Goal: Find specific page/section: Find specific page/section

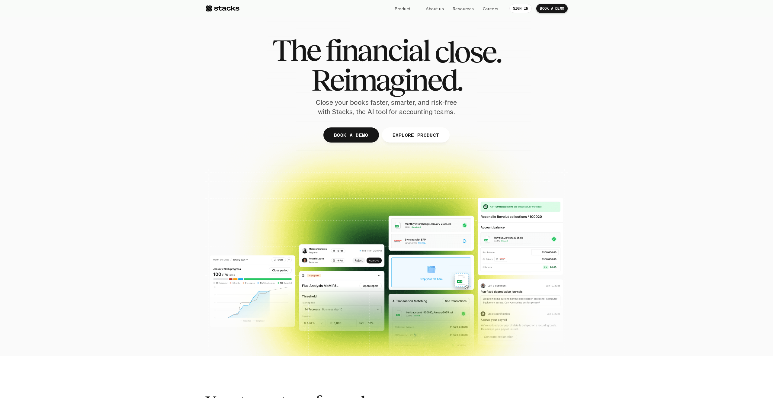
click at [472, 8] on p "Resources" at bounding box center [463, 8] width 21 height 6
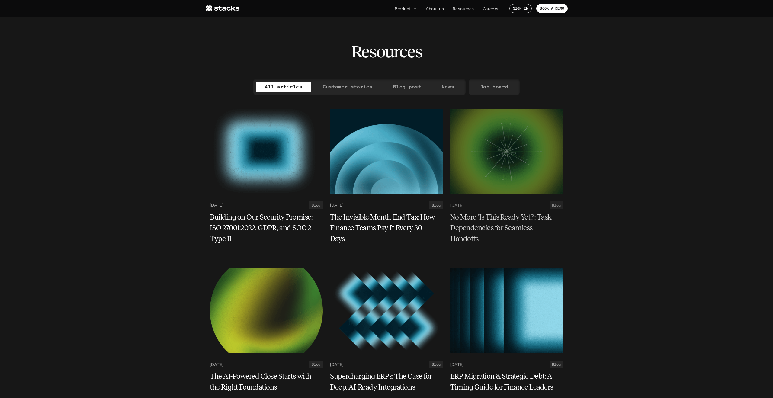
click at [500, 84] on p "Job board" at bounding box center [494, 86] width 28 height 9
